Goal: Task Accomplishment & Management: Complete application form

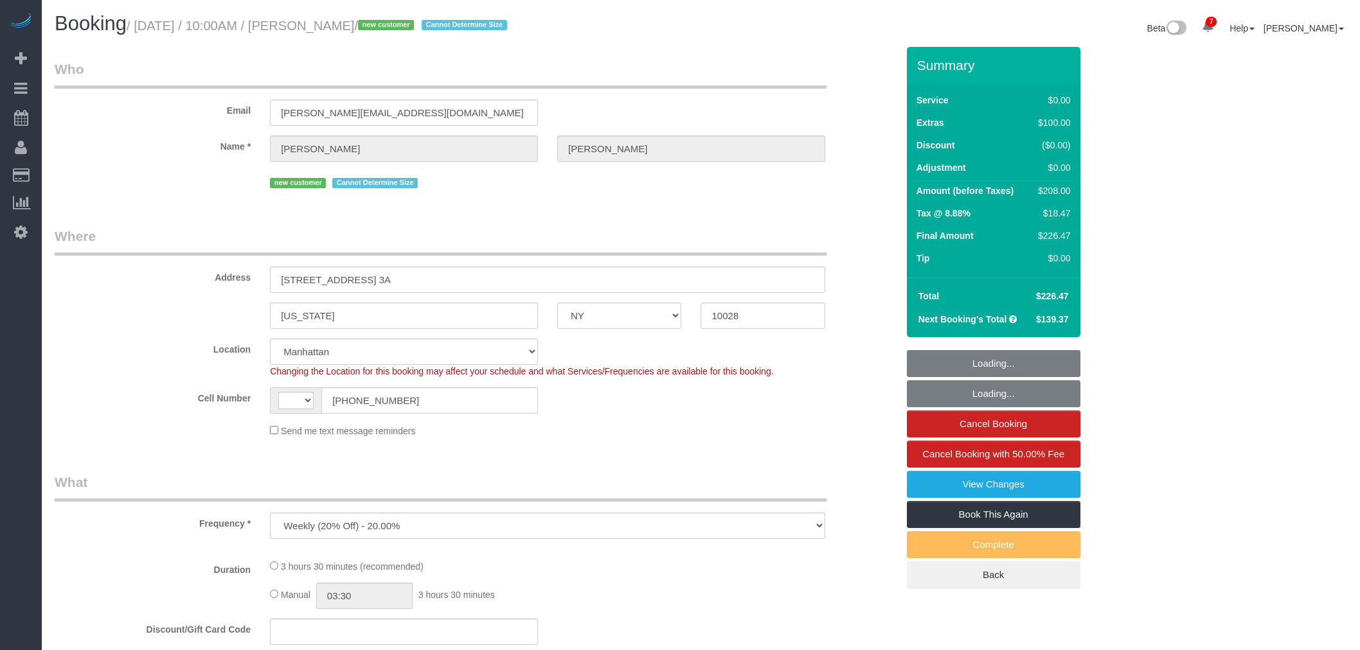
select select "NY"
select select "number:89"
select select "number:90"
select select "number:15"
select select "number:5"
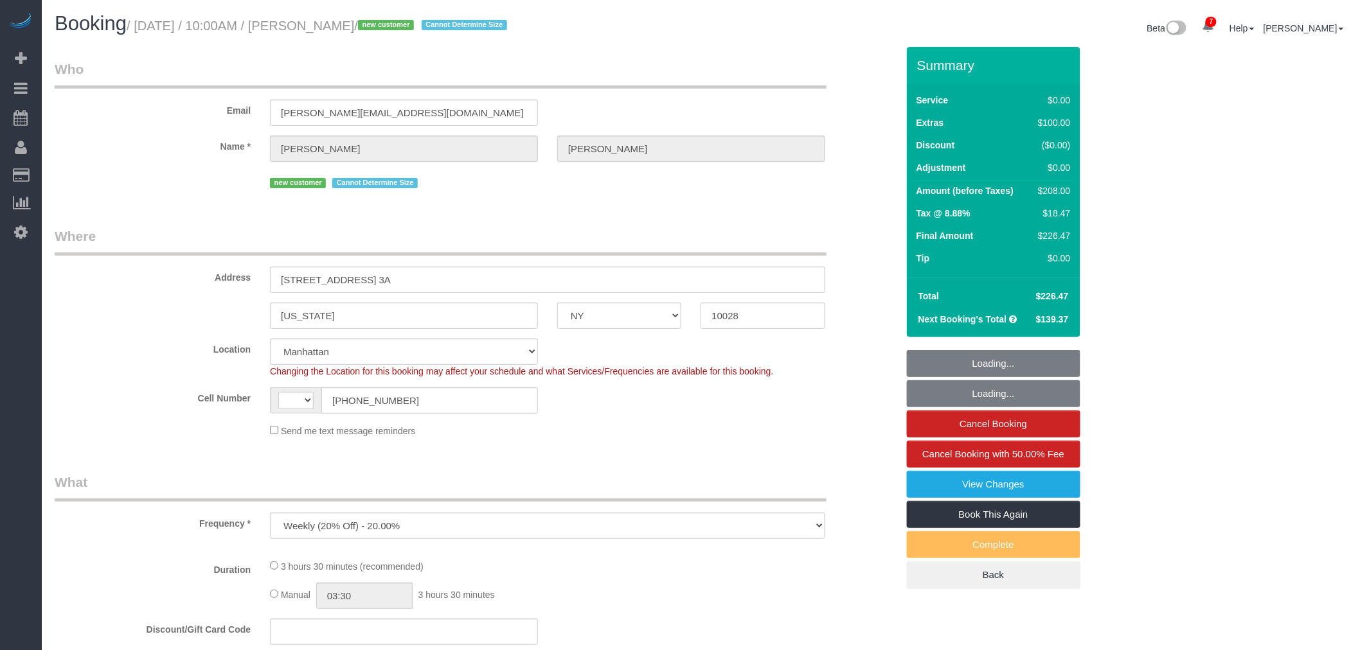
select select "object:602"
select select "string:[GEOGRAPHIC_DATA]"
select select "string:stripe-pm_1S1bRW4VGloSiKo76nNlJ8Rz"
select select "spot1"
select select "1"
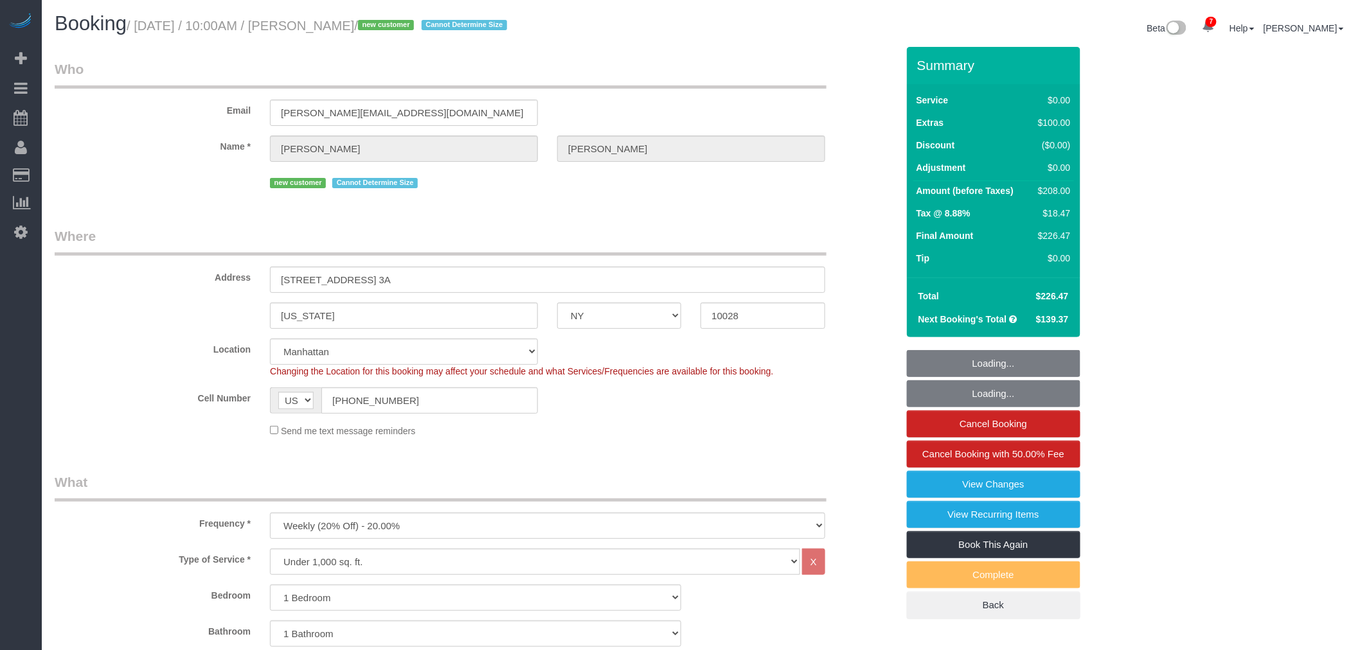
select select "1"
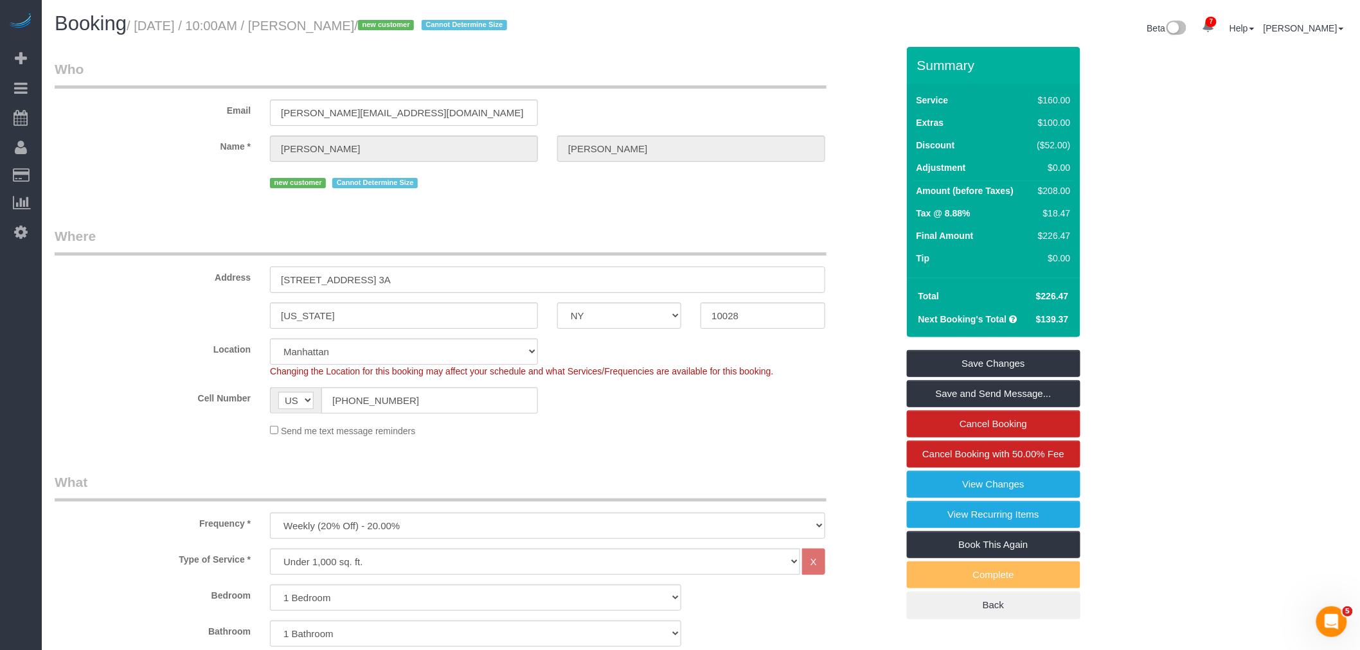
click at [125, 323] on sui-booking-address "Address [STREET_ADDRESS] 3A [US_STATE] AK AL AR AZ CA CO CT DC DE [GEOGRAPHIC_D…" at bounding box center [476, 278] width 842 height 102
drag, startPoint x: 656, startPoint y: 317, endPoint x: 696, endPoint y: 317, distance: 39.8
click at [659, 317] on div "[US_STATE] AK AL AR AZ CA CO CT DC DE [GEOGRAPHIC_DATA] [GEOGRAPHIC_DATA] HI IA…" at bounding box center [476, 316] width 862 height 26
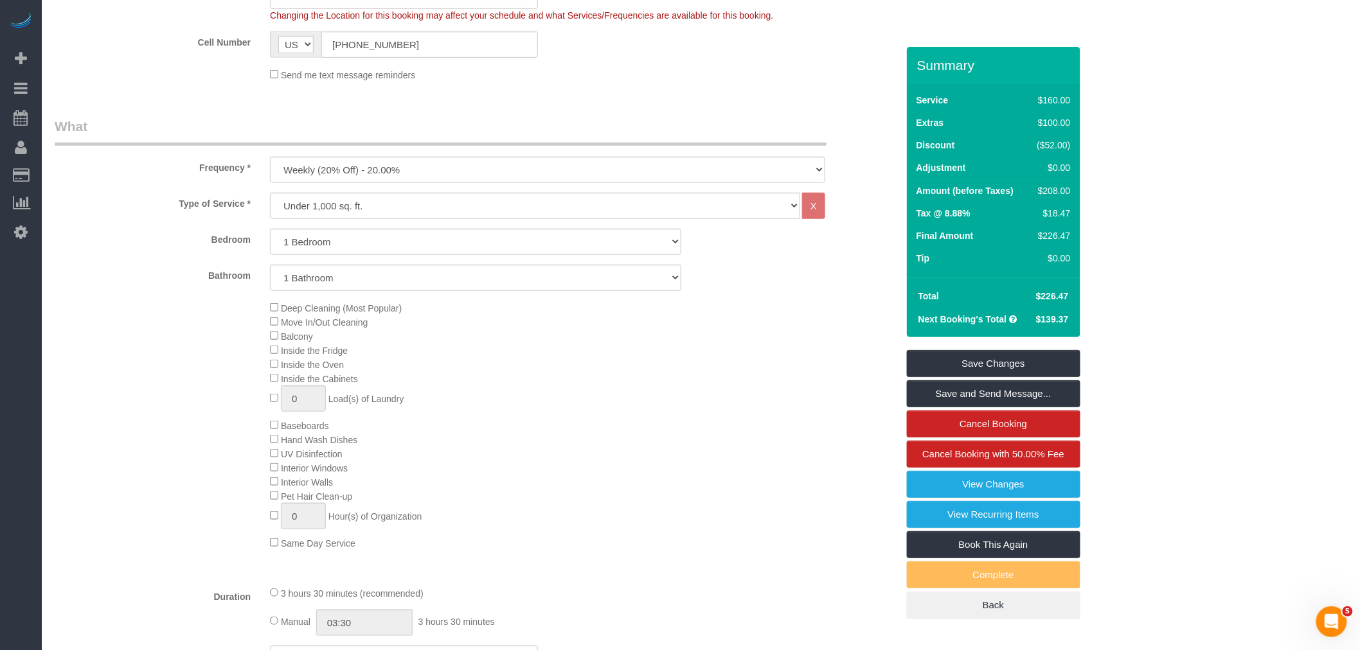
scroll to position [357, 0]
